Goal: Task Accomplishment & Management: Use online tool/utility

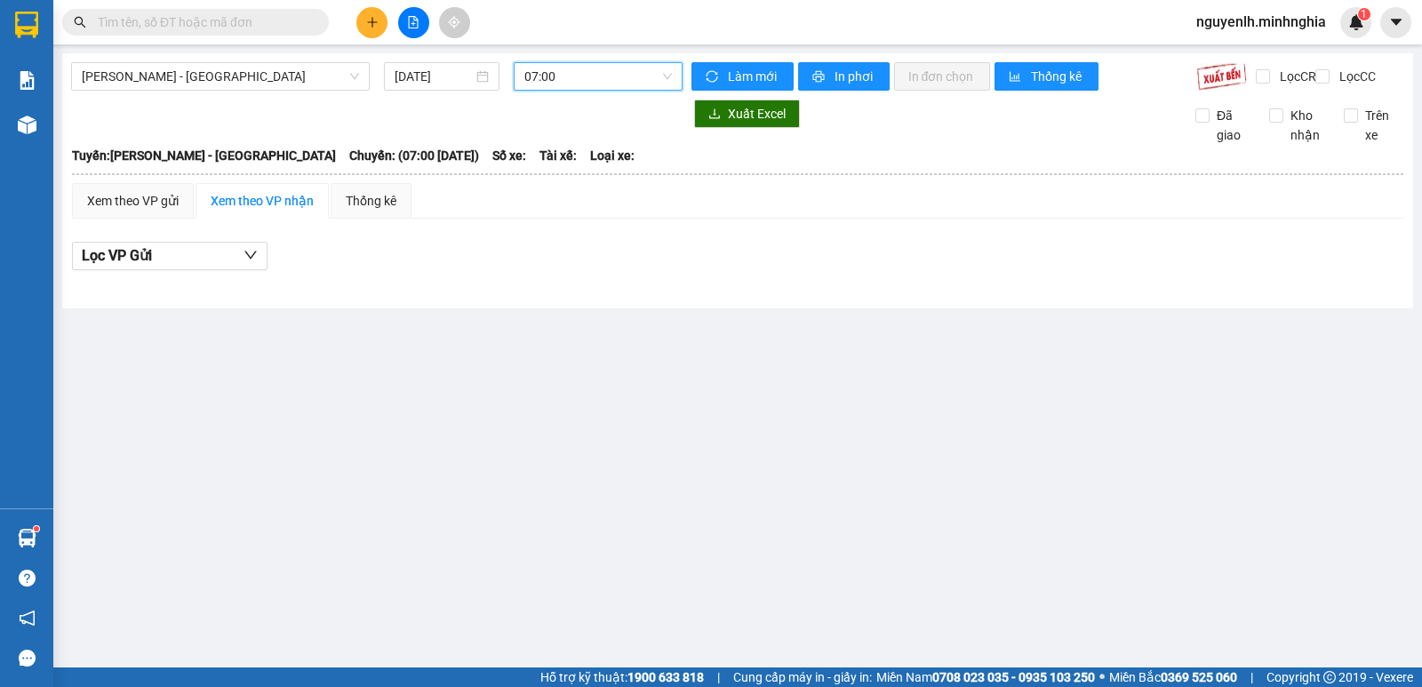
click at [580, 76] on span "07:00" at bounding box center [597, 76] width 147 height 27
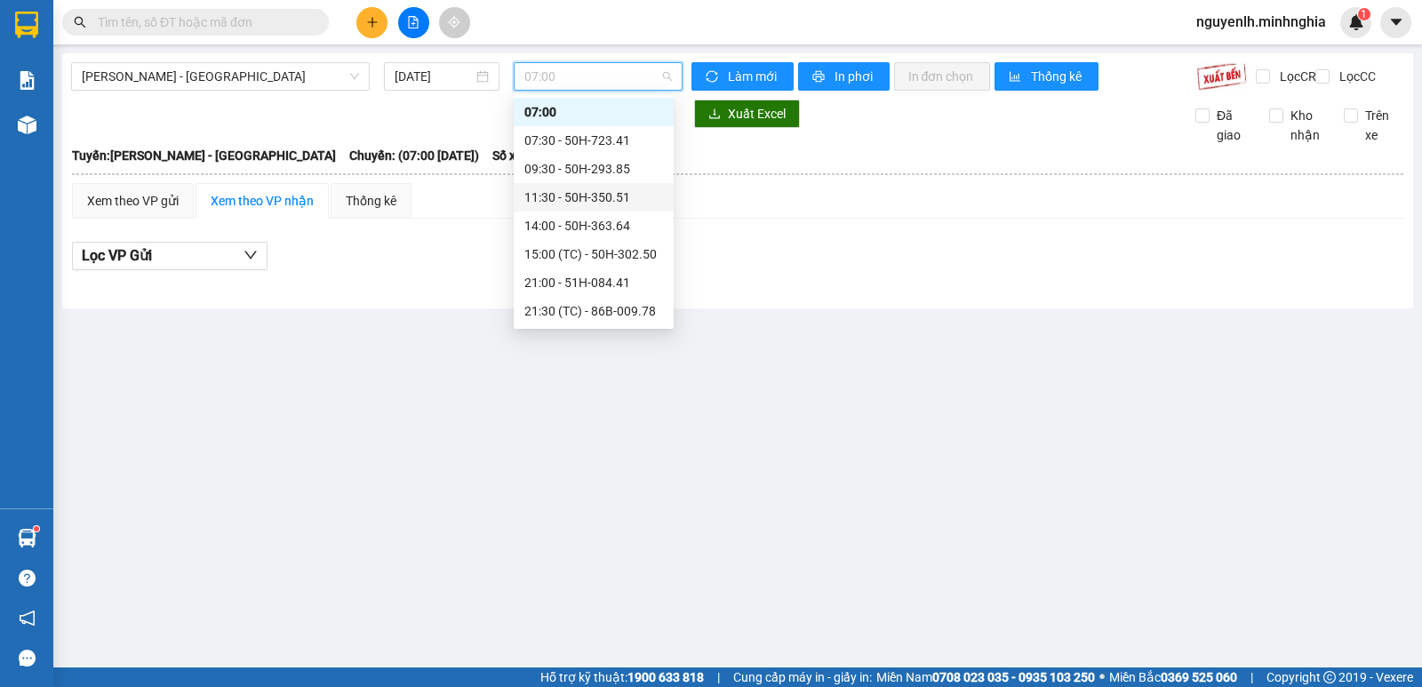
scroll to position [199, 0]
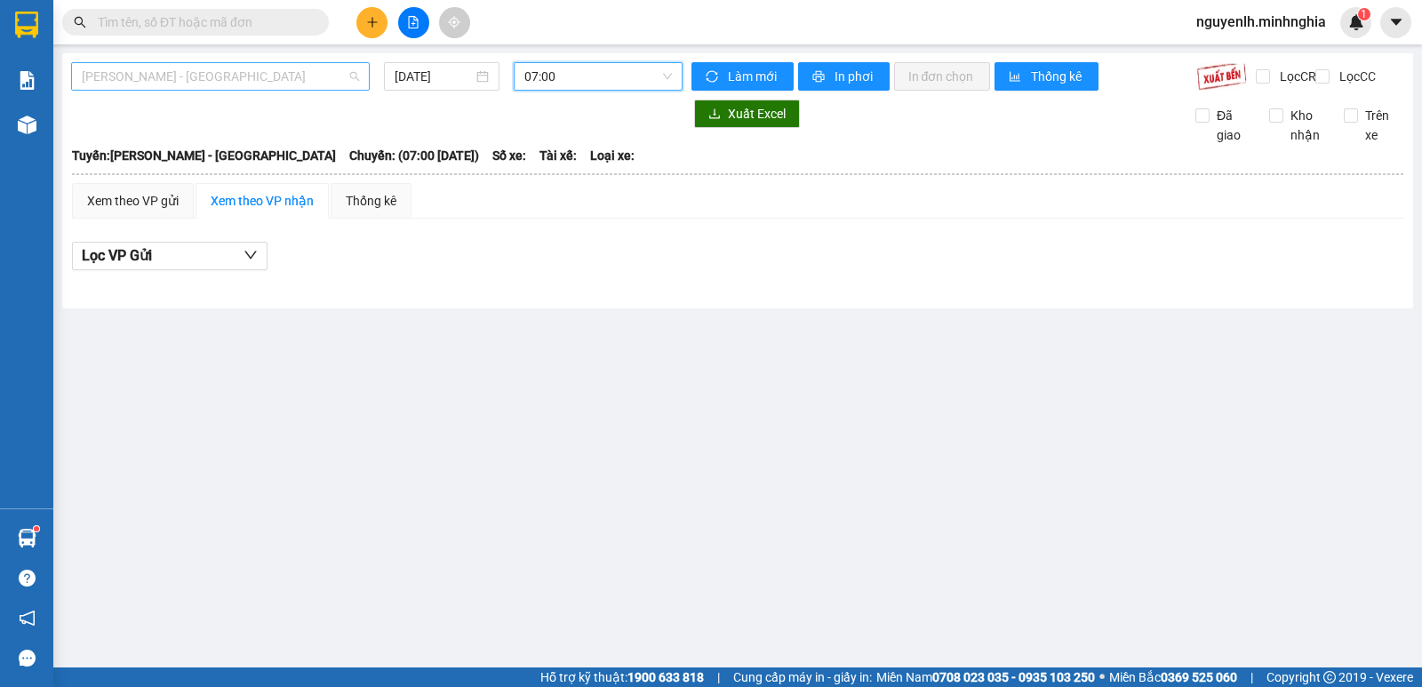
click at [270, 77] on span "[PERSON_NAME] - [GEOGRAPHIC_DATA]" at bounding box center [220, 76] width 277 height 27
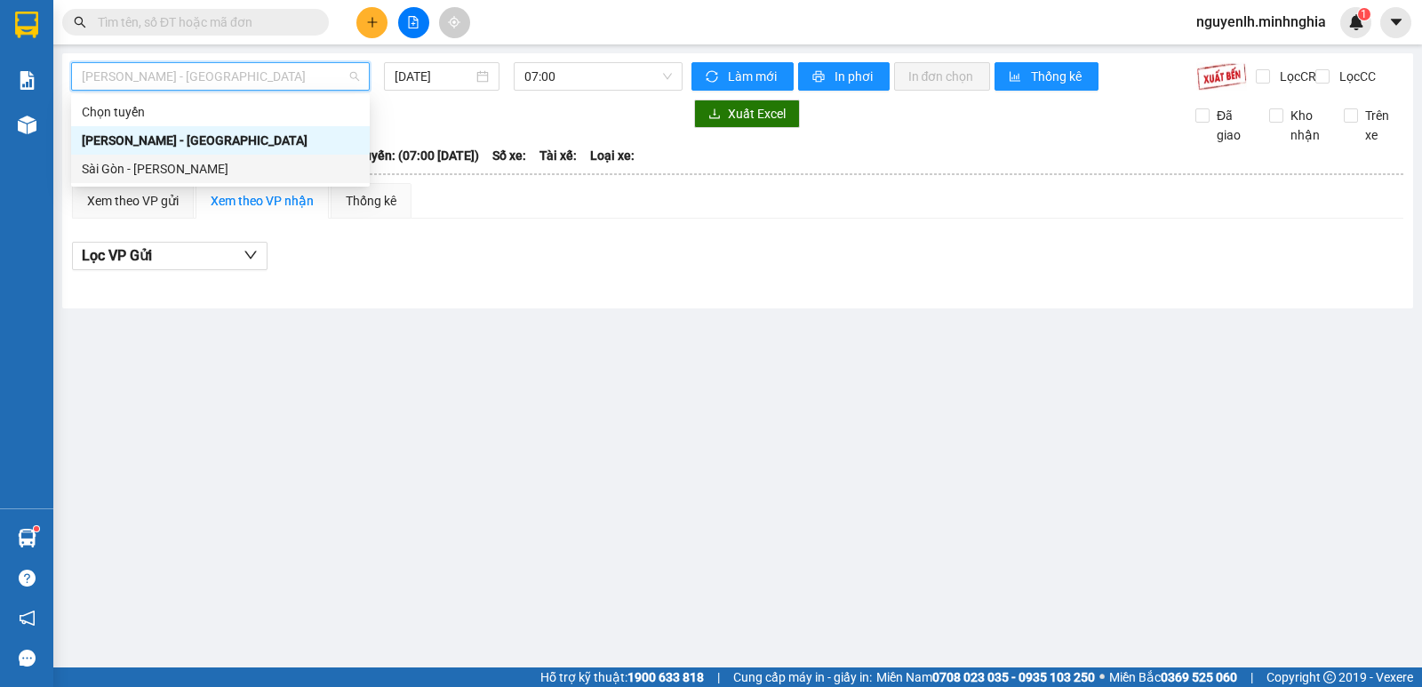
click at [270, 155] on div "Sài Gòn - [PERSON_NAME]" at bounding box center [220, 169] width 299 height 28
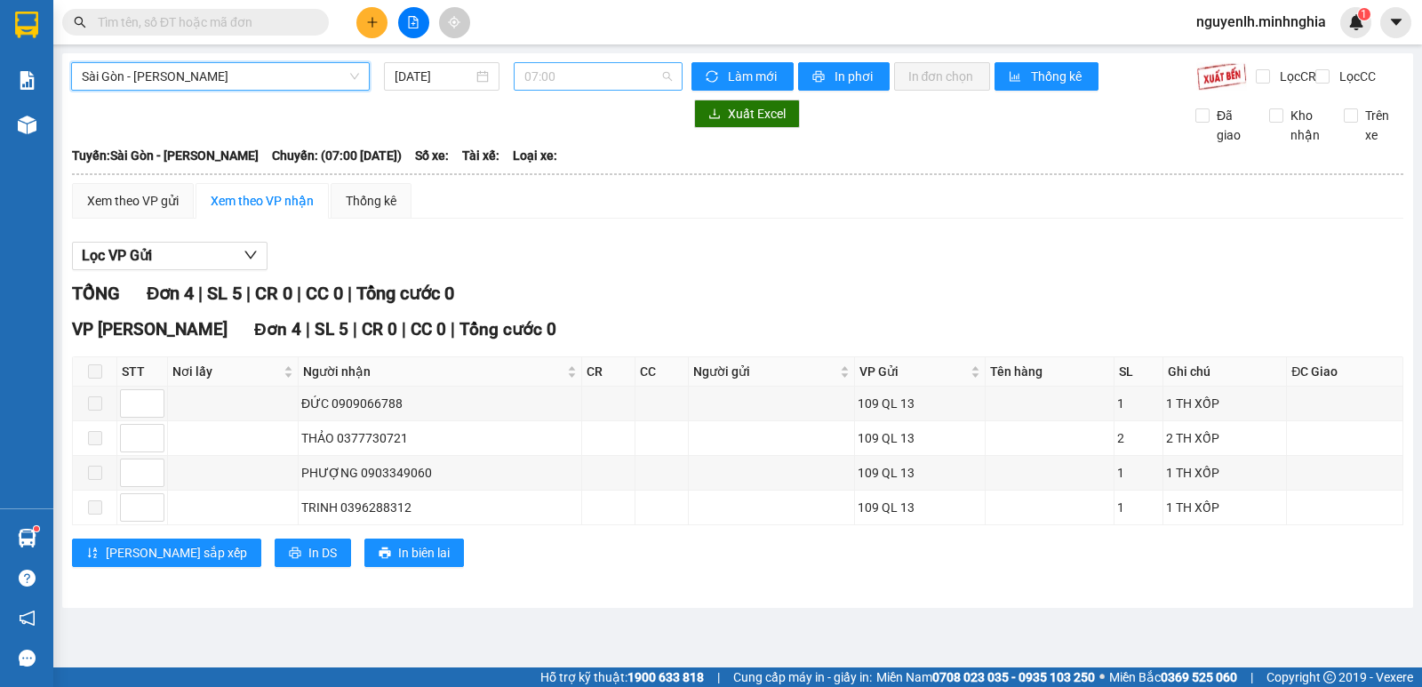
click at [569, 87] on span "07:00" at bounding box center [597, 76] width 147 height 27
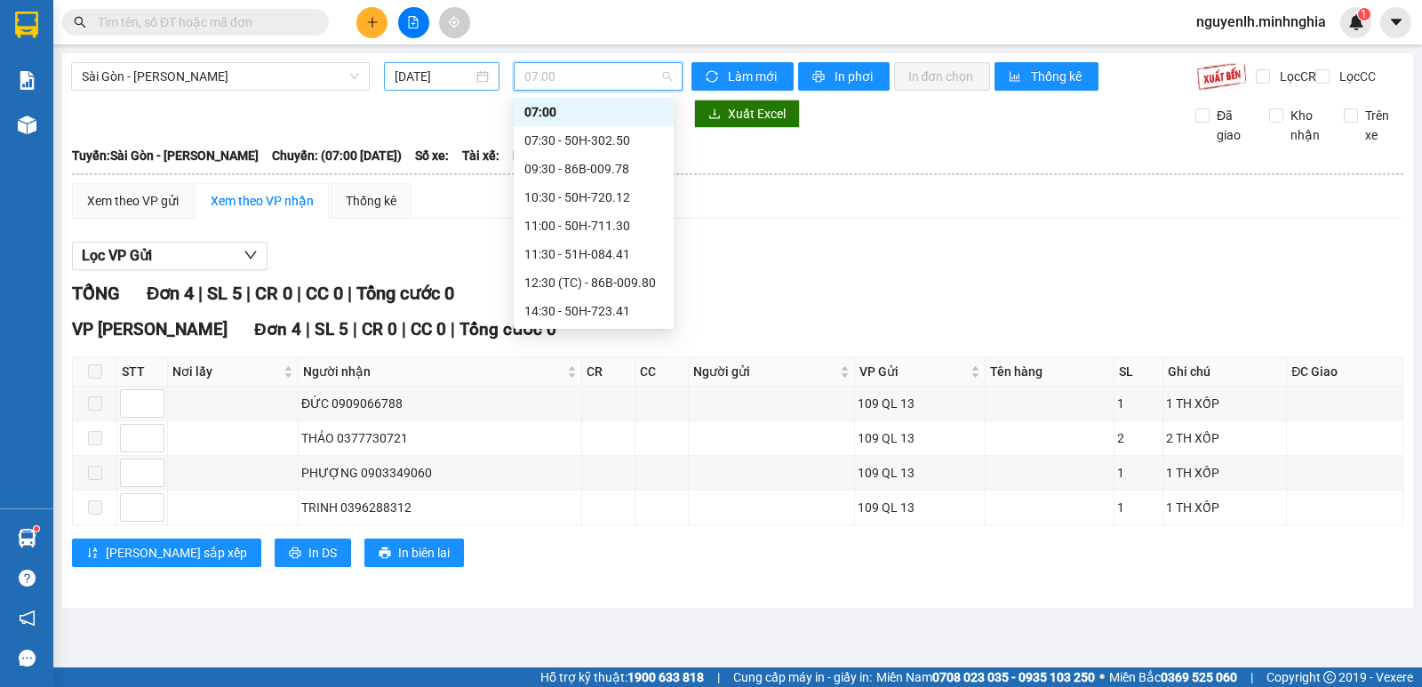
click at [454, 78] on input "[DATE]" at bounding box center [434, 77] width 79 height 20
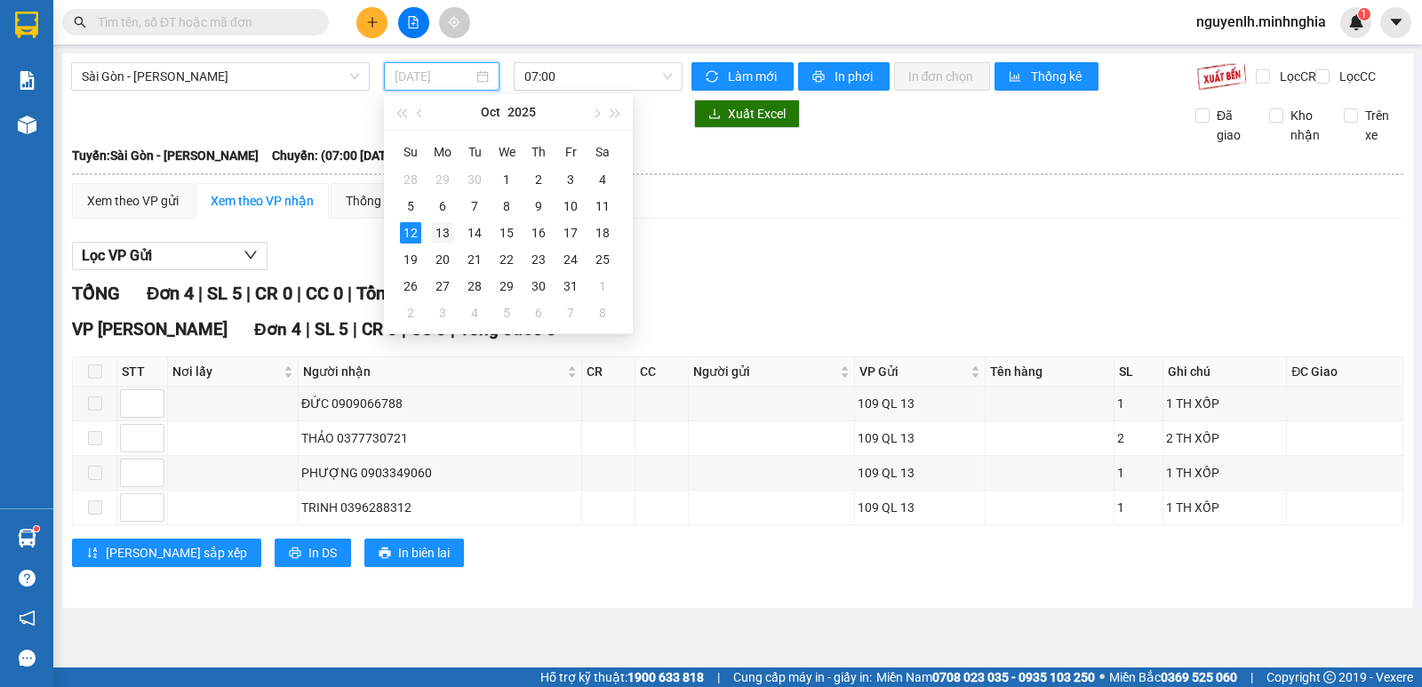
click at [442, 227] on div "13" at bounding box center [442, 232] width 21 height 21
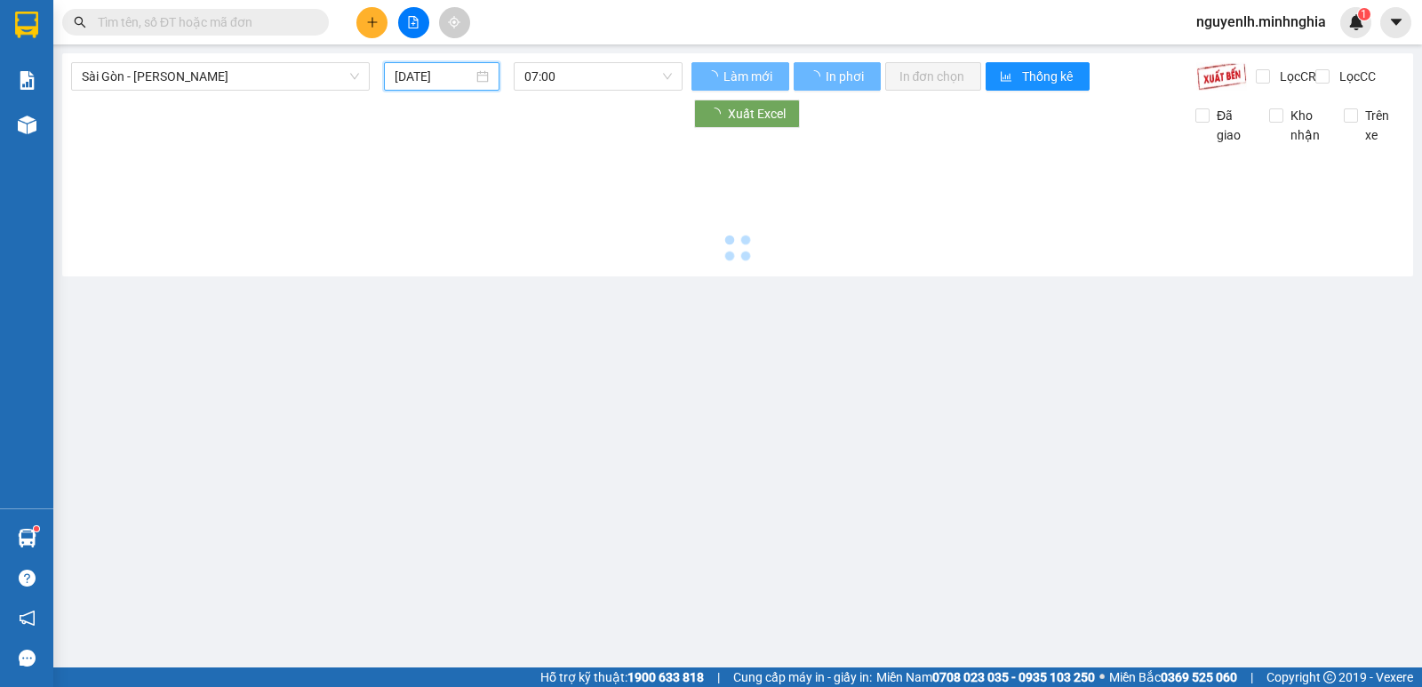
type input "[DATE]"
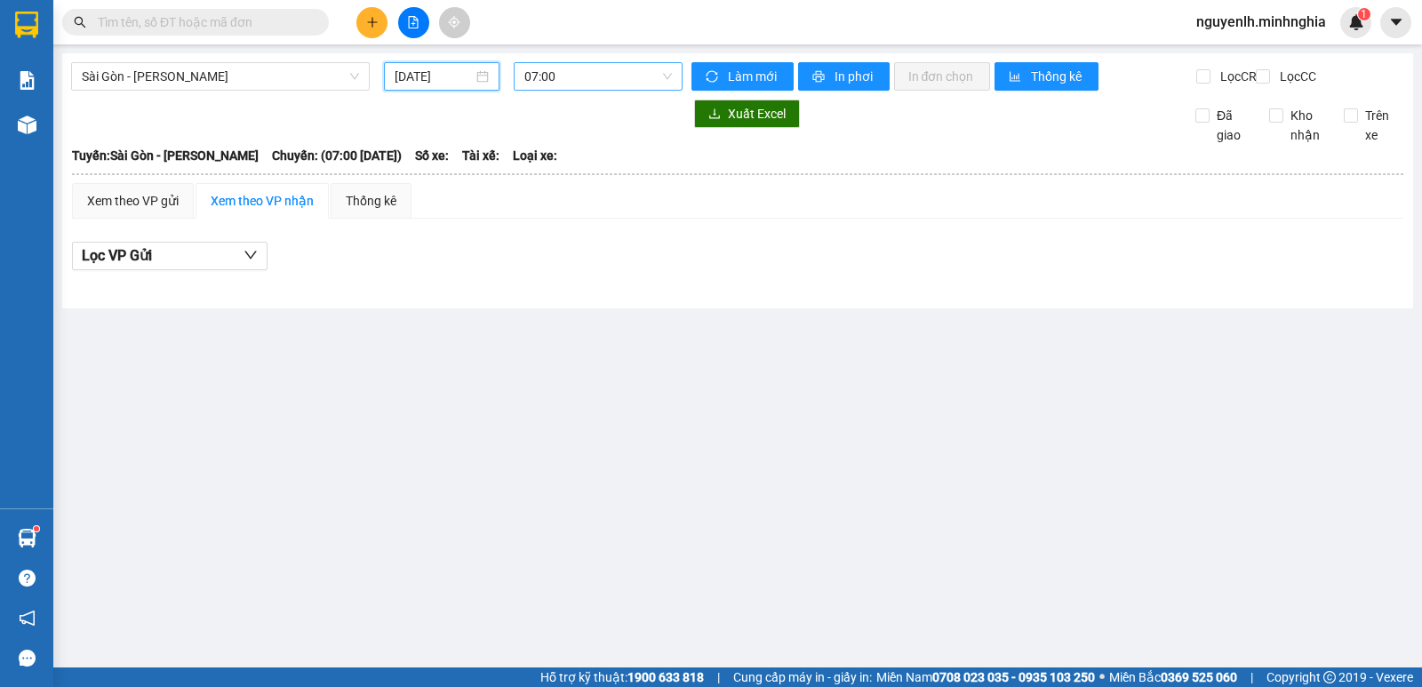
click at [580, 76] on span "07:00" at bounding box center [597, 76] width 147 height 27
click at [621, 72] on span "07:00" at bounding box center [597, 76] width 147 height 27
